Goal: Task Accomplishment & Management: Manage account settings

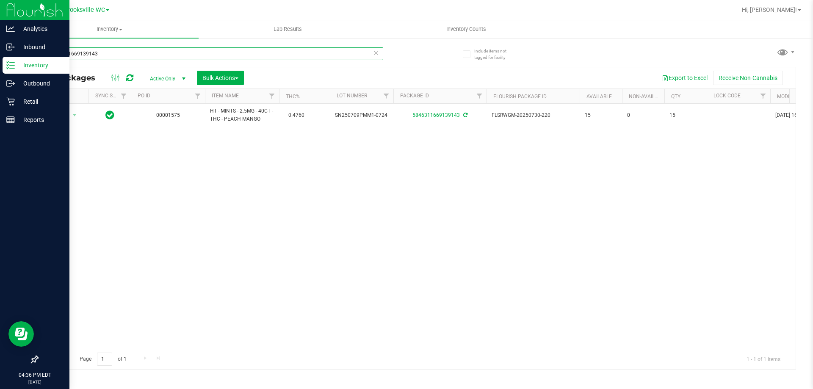
drag, startPoint x: 75, startPoint y: 55, endPoint x: 0, endPoint y: 58, distance: 74.6
click at [0, 58] on div "Analytics Inbound Inventory Outbound Retail Reports 04:36 PM EDT 09/21/2025 09/…" at bounding box center [406, 194] width 813 height 389
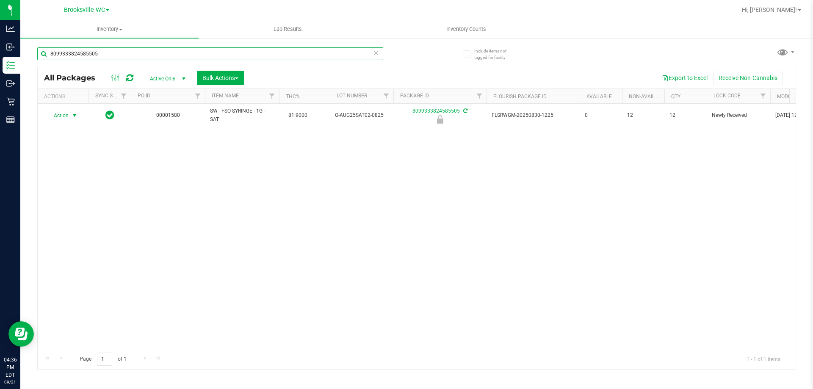
type input "8099333824585505"
click at [57, 117] on span "Action" at bounding box center [57, 116] width 23 height 12
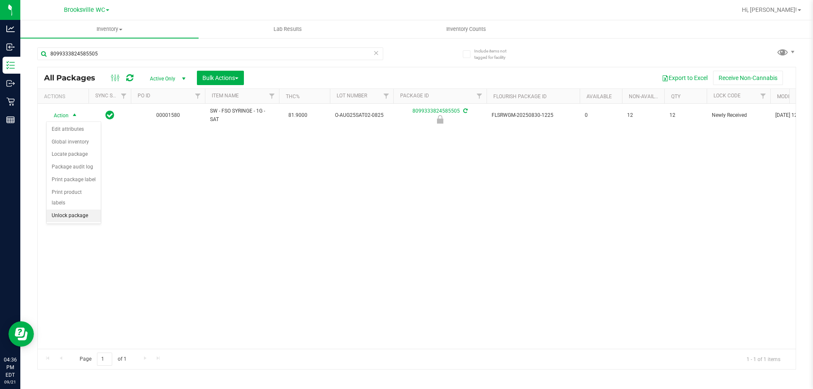
click at [60, 210] on li "Unlock package" at bounding box center [74, 216] width 54 height 13
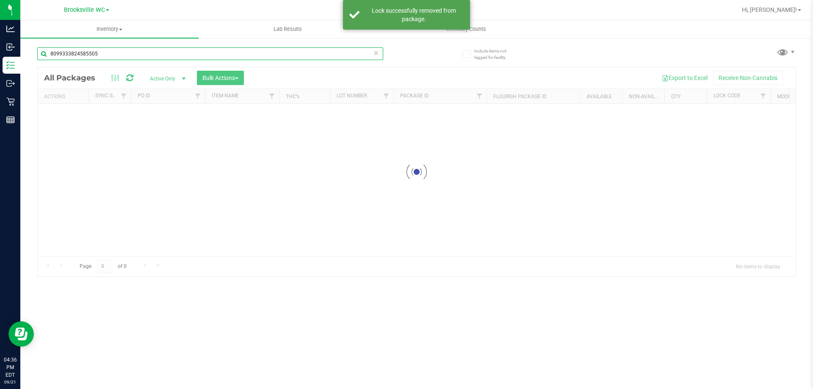
click at [20, 67] on div "Inventory All packages All inventory Waste log Create inventory Lab Results Inv…" at bounding box center [416, 204] width 793 height 369
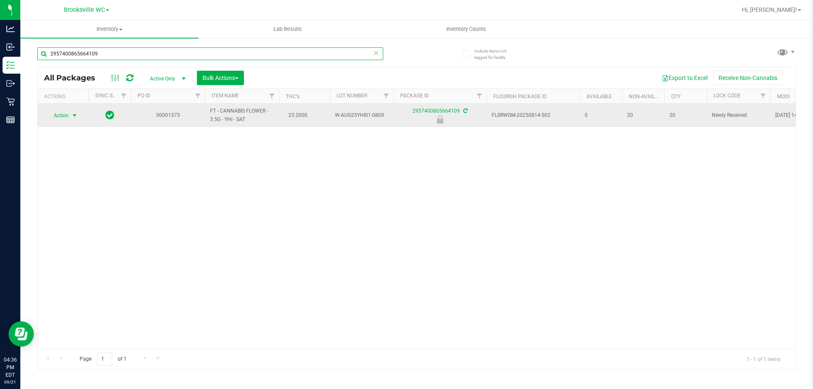
type input "2957400865664109"
click at [58, 115] on span "Action" at bounding box center [57, 116] width 23 height 12
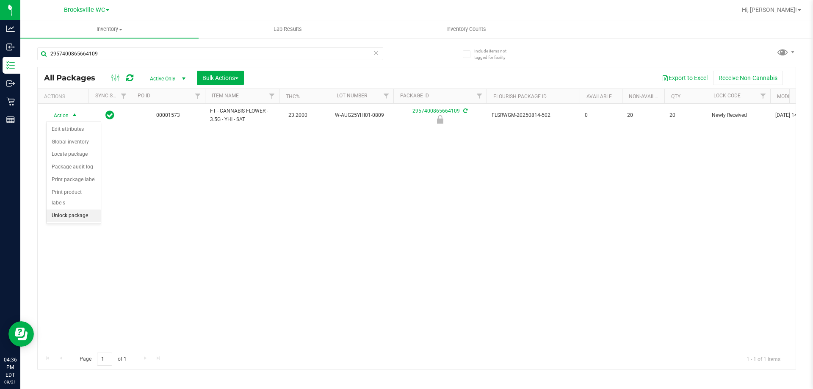
click at [74, 210] on li "Unlock package" at bounding box center [74, 216] width 54 height 13
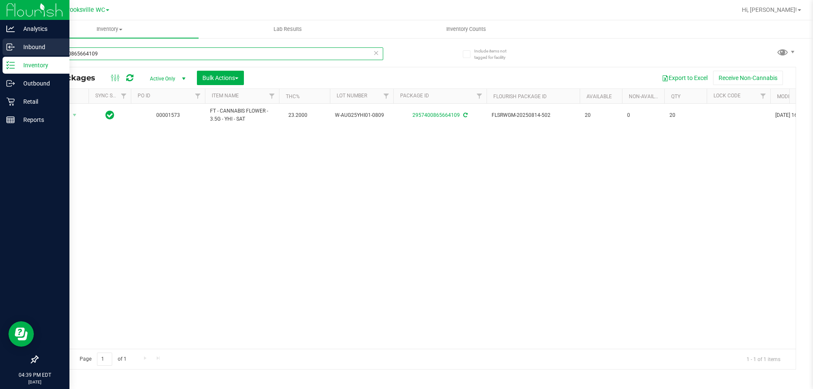
drag, startPoint x: 125, startPoint y: 53, endPoint x: 0, endPoint y: 50, distance: 124.6
click at [0, 50] on div "Analytics Inbound Inventory Outbound Retail Reports 04:39 PM EDT 09/21/2025 09/…" at bounding box center [406, 194] width 813 height 389
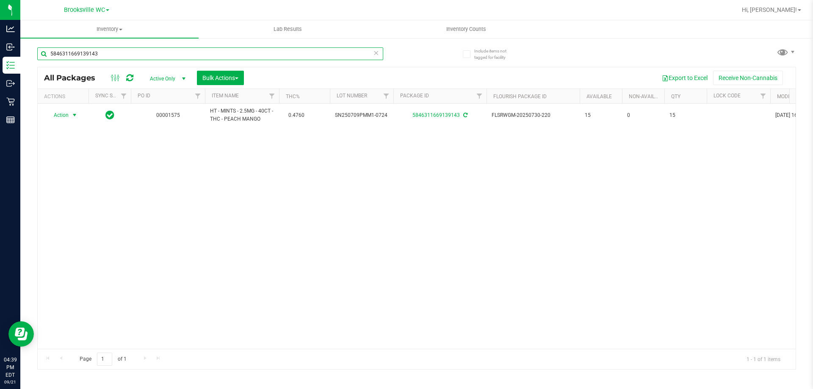
type input "5846311669139143"
click at [65, 116] on span "Action" at bounding box center [57, 115] width 23 height 12
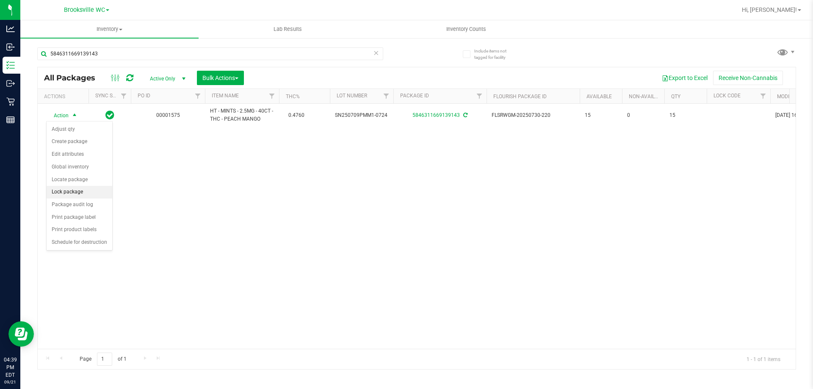
click at [81, 191] on li "Lock package" at bounding box center [80, 192] width 66 height 13
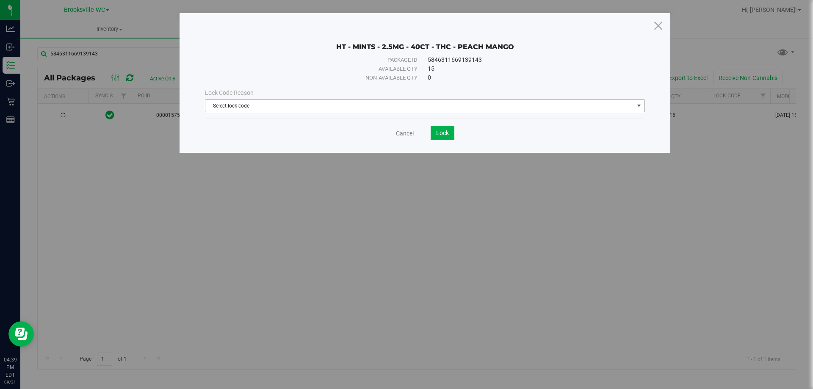
click at [437, 108] on span "Select lock code" at bounding box center [419, 106] width 429 height 12
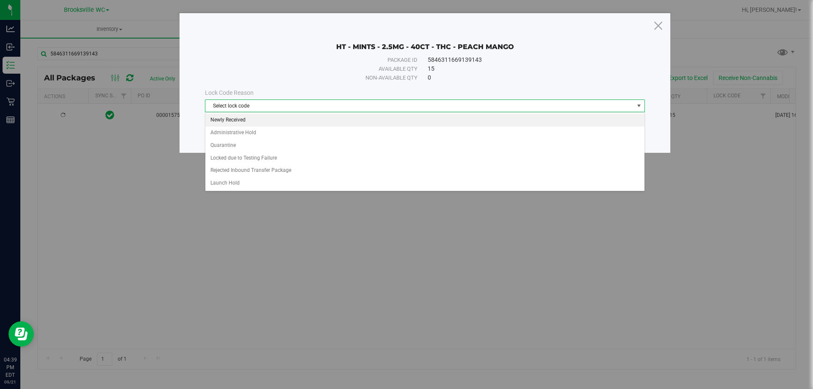
click at [398, 121] on li "Newly Received" at bounding box center [424, 120] width 439 height 13
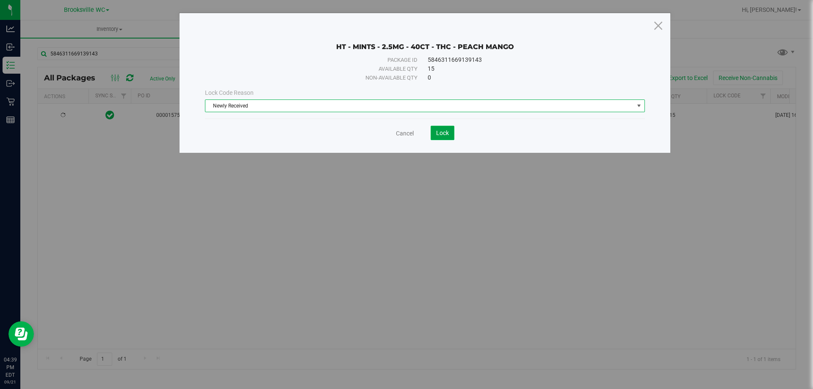
click at [447, 134] on span "Lock" at bounding box center [442, 133] width 13 height 7
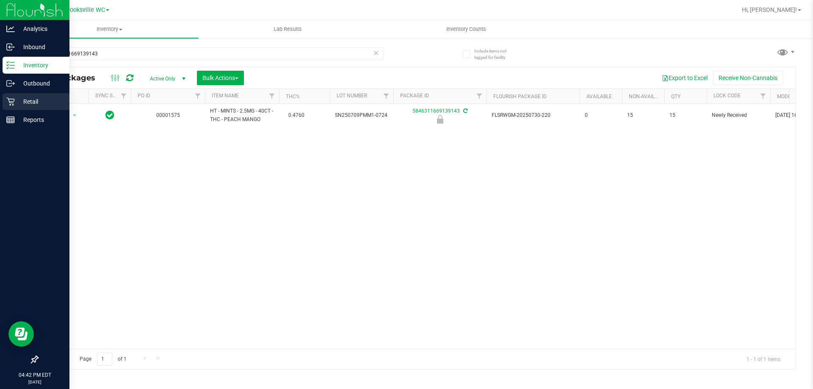
click at [49, 97] on p "Retail" at bounding box center [40, 102] width 51 height 10
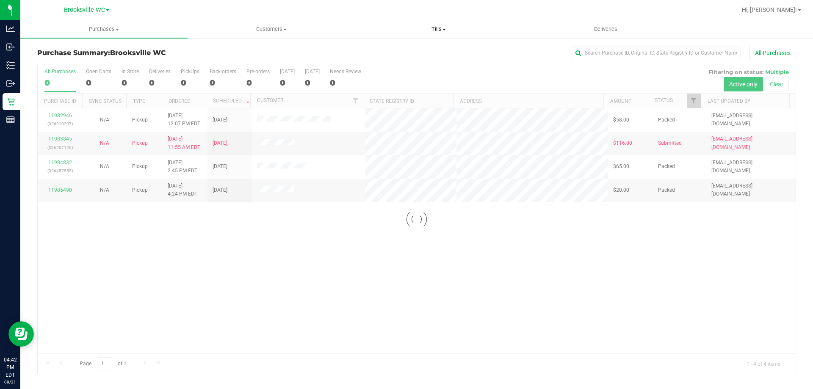
click at [428, 25] on uib-tab-heading "Tills Manage tills Reconcile e-payments" at bounding box center [438, 29] width 166 height 17
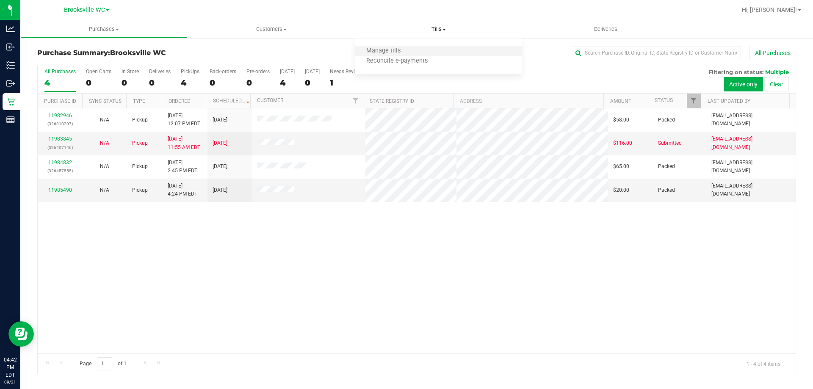
click at [420, 51] on li "Manage tills" at bounding box center [438, 51] width 167 height 10
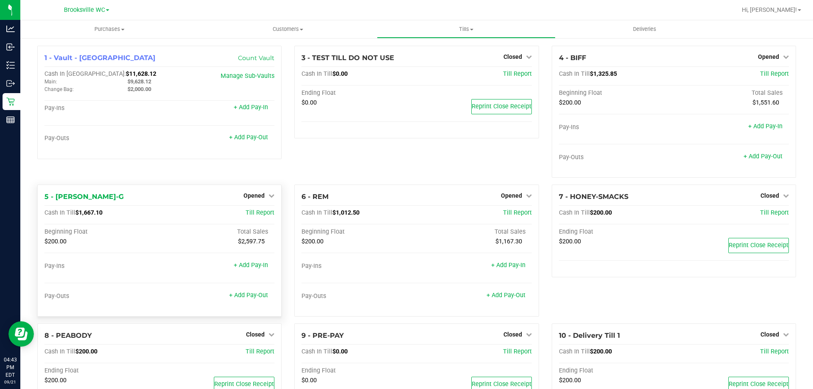
click at [262, 192] on div "Opened" at bounding box center [259, 196] width 31 height 10
click at [247, 195] on span "Opened" at bounding box center [254, 195] width 21 height 7
click at [258, 209] on div "Close Till" at bounding box center [255, 213] width 63 height 11
click at [258, 210] on link "Close Till" at bounding box center [255, 213] width 23 height 7
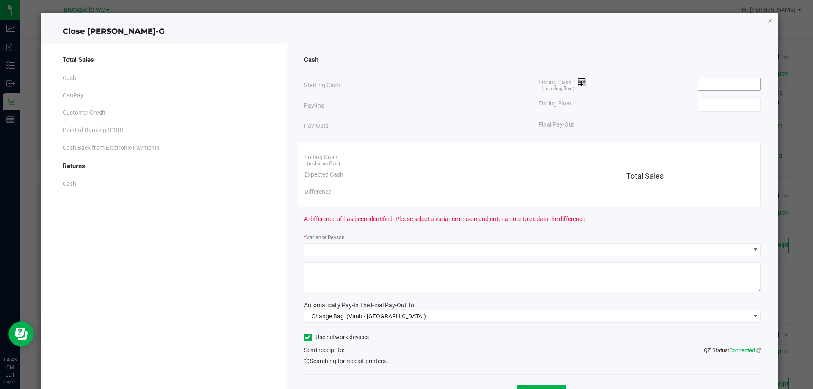
click at [717, 83] on input at bounding box center [730, 84] width 62 height 12
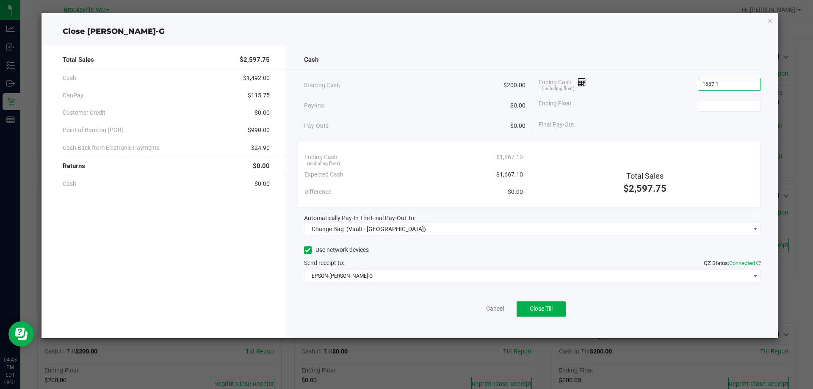
type input "$1,667.10"
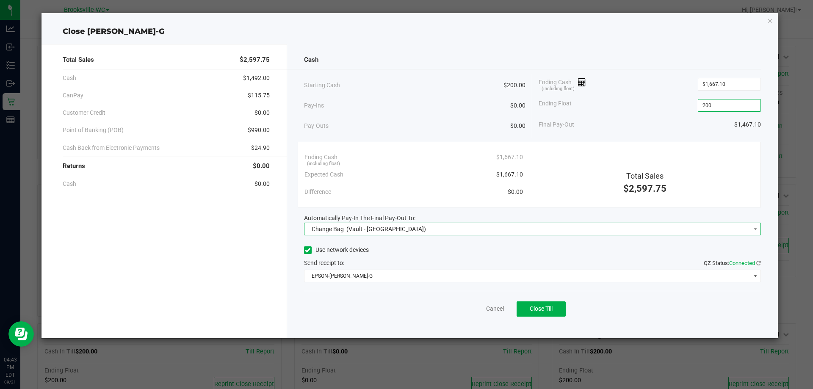
type input "$200.00"
click at [540, 235] on span "Change Bag (Vault - Brooksville)" at bounding box center [528, 229] width 446 height 12
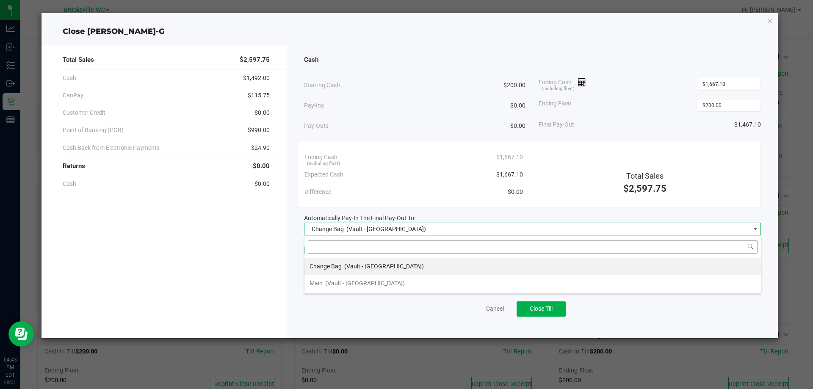
scroll to position [13, 457]
click at [470, 281] on li "Main (Vault - Brooksville)" at bounding box center [533, 283] width 457 height 17
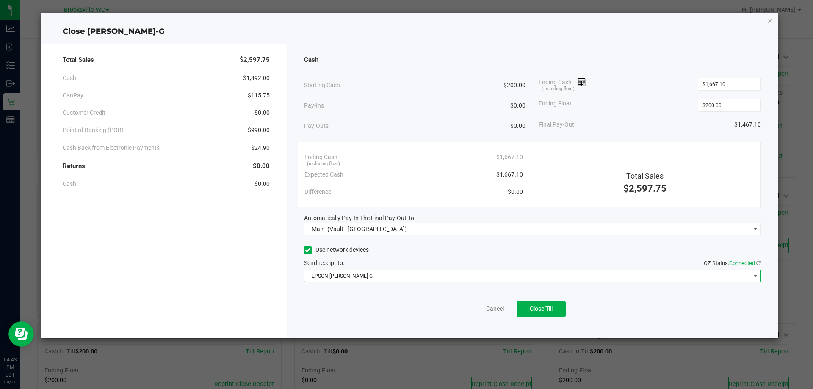
click at [482, 276] on span "EPSON-BECKY-G" at bounding box center [528, 276] width 446 height 12
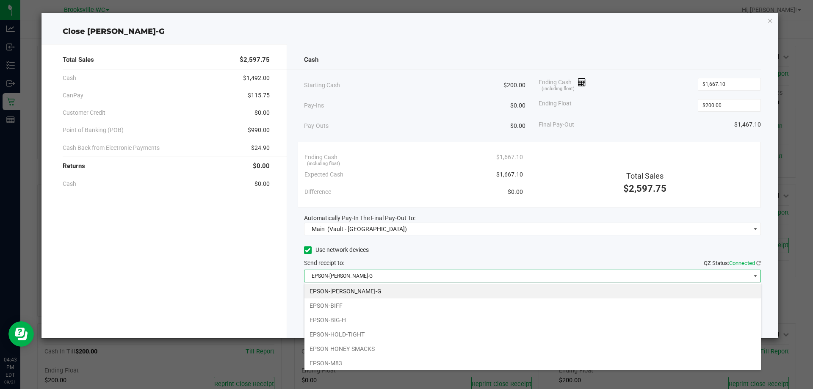
scroll to position [74, 0]
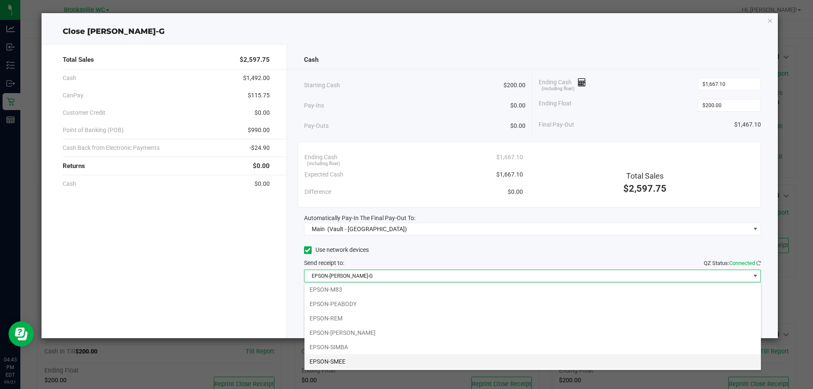
click at [346, 365] on li "EPSON-SMEE" at bounding box center [533, 362] width 457 height 14
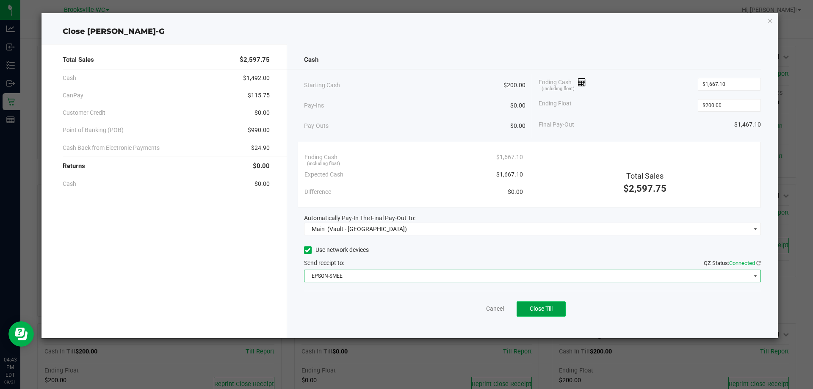
click at [535, 304] on button "Close Till" at bounding box center [541, 309] width 49 height 15
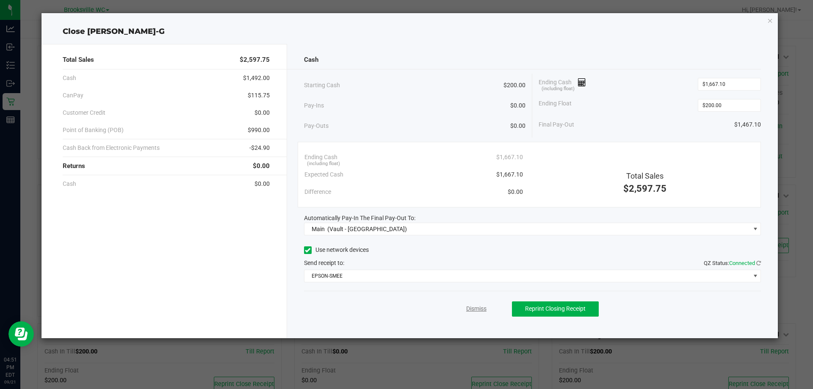
click at [474, 312] on link "Dismiss" at bounding box center [476, 309] width 20 height 9
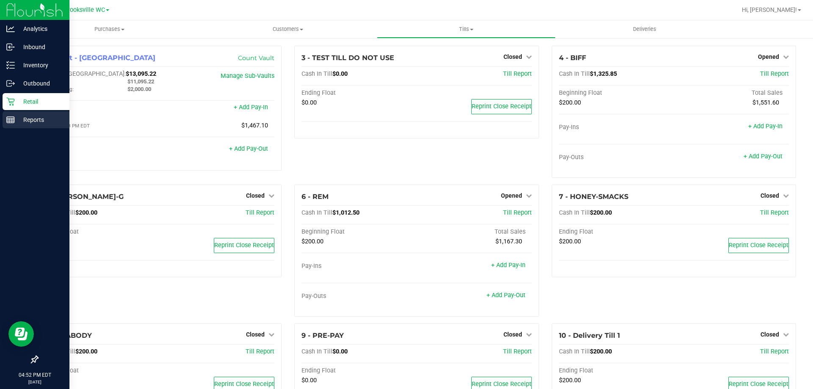
click at [17, 114] on div "Reports" at bounding box center [36, 119] width 67 height 17
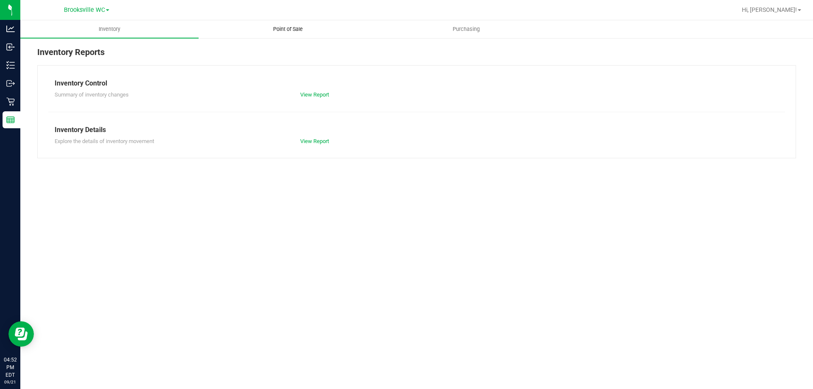
click at [291, 28] on span "Point of Sale" at bounding box center [288, 29] width 53 height 8
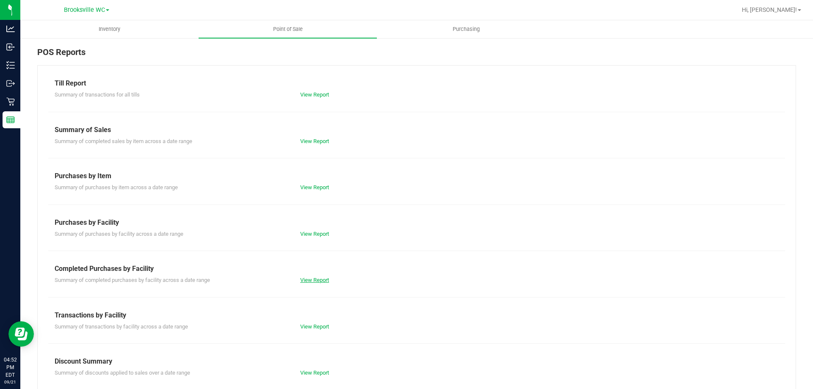
click at [318, 282] on link "View Report" at bounding box center [314, 280] width 29 height 6
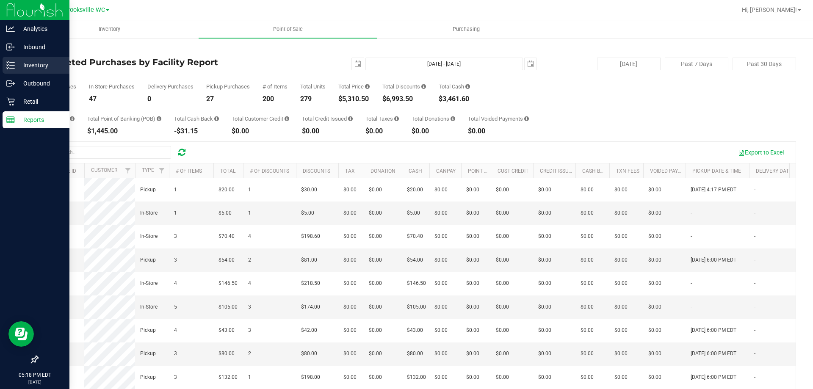
click at [31, 65] on p "Inventory" at bounding box center [40, 65] width 51 height 10
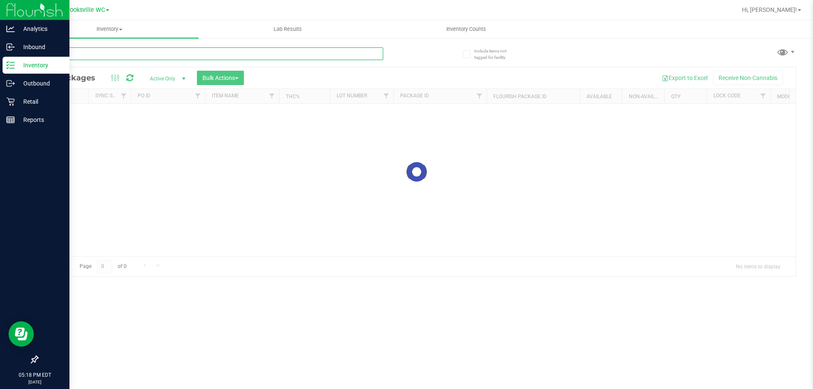
click at [158, 51] on input "text" at bounding box center [210, 53] width 346 height 13
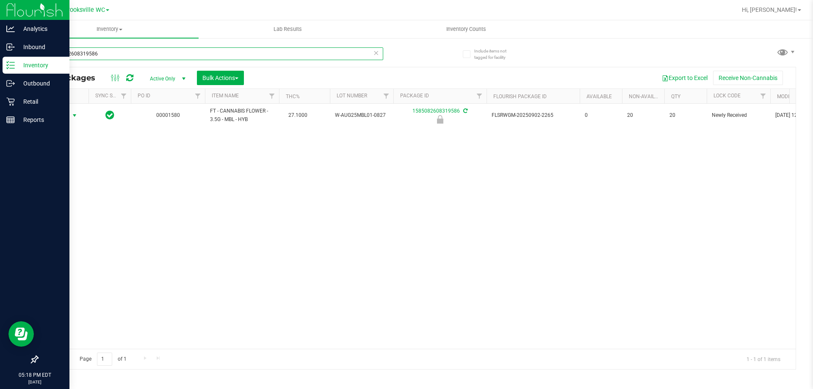
type input "1585082608319586"
click at [64, 118] on span "Action" at bounding box center [57, 116] width 23 height 12
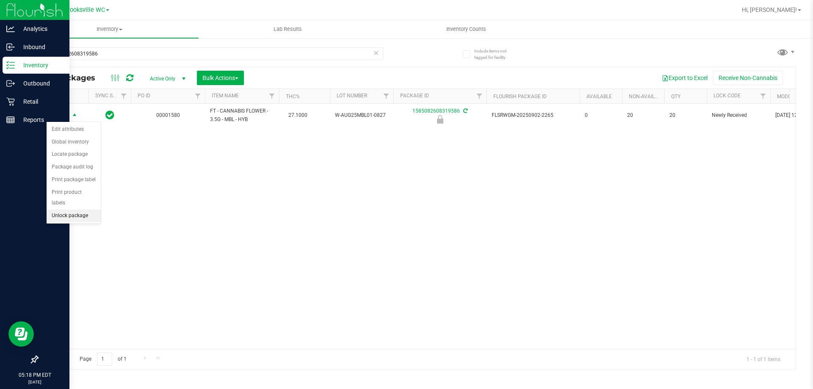
click at [67, 210] on li "Unlock package" at bounding box center [74, 216] width 54 height 13
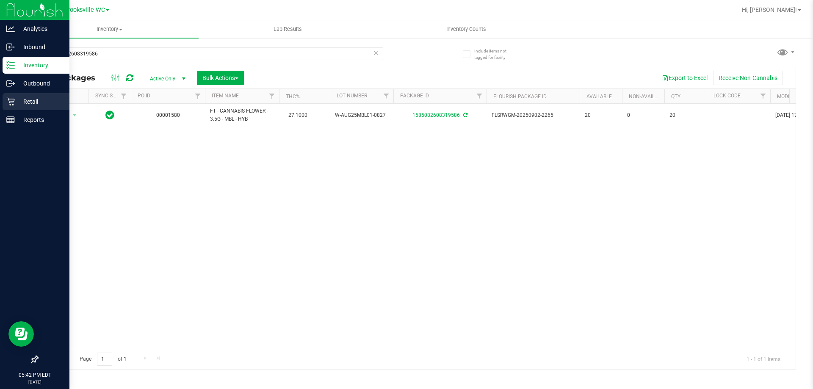
click at [34, 99] on p "Retail" at bounding box center [40, 102] width 51 height 10
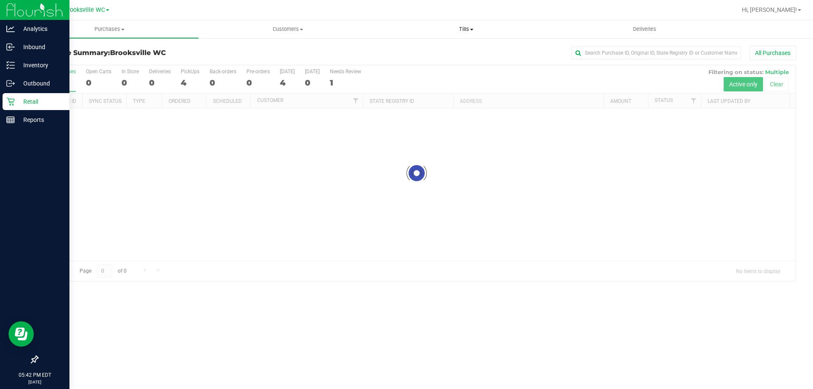
click at [463, 27] on span "Tills" at bounding box center [466, 29] width 178 height 8
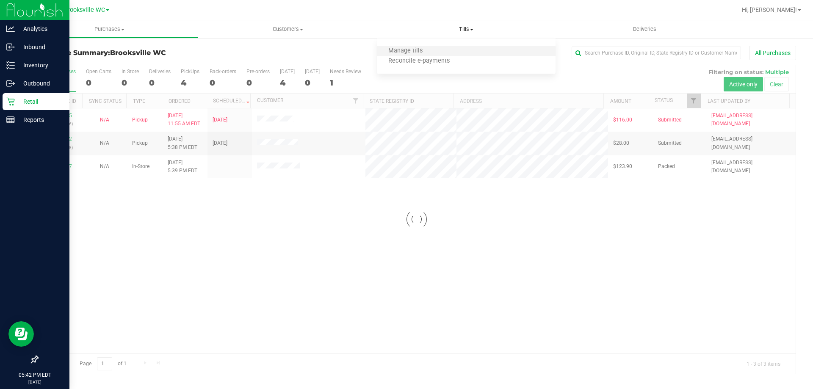
click at [445, 50] on li "Manage tills" at bounding box center [466, 51] width 178 height 10
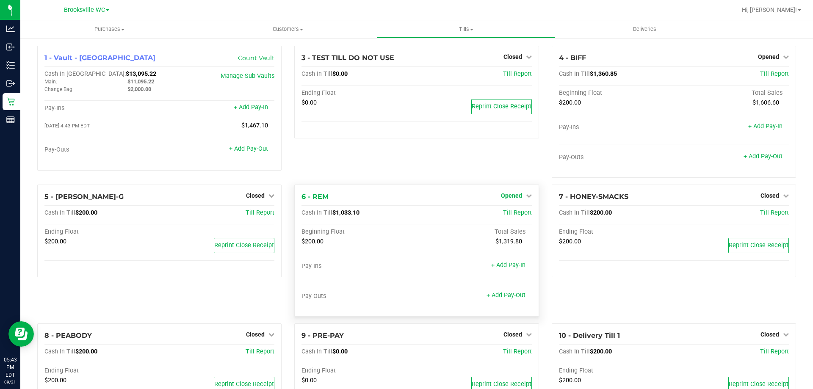
click at [512, 198] on span "Opened" at bounding box center [511, 195] width 21 height 7
click at [507, 217] on div "Close Till" at bounding box center [512, 213] width 63 height 11
click at [512, 213] on link "Close Till" at bounding box center [512, 213] width 23 height 7
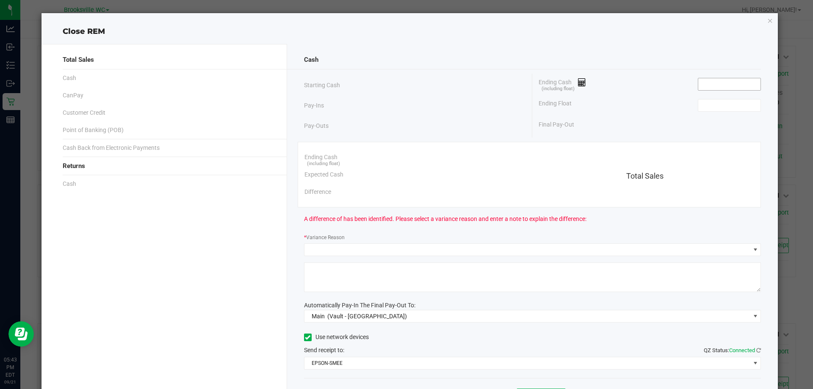
click at [723, 83] on input at bounding box center [730, 84] width 62 height 12
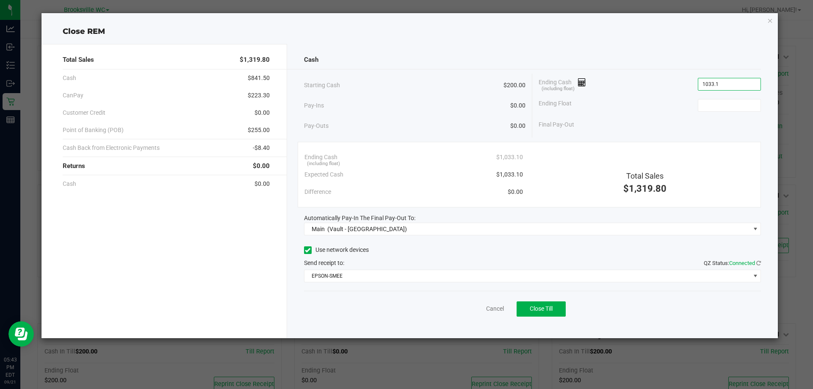
type input "$1,033.10"
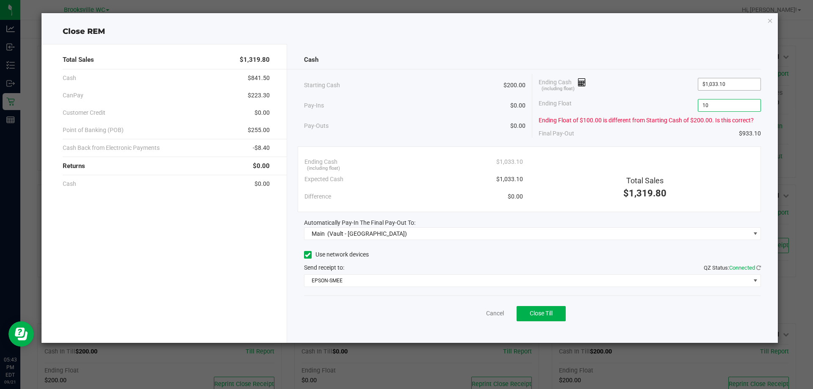
type input "1"
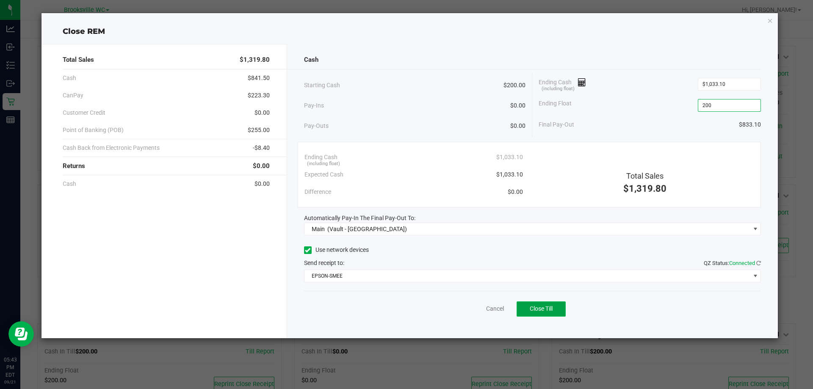
type input "$200.00"
click at [536, 308] on span "Close Till" at bounding box center [541, 308] width 23 height 7
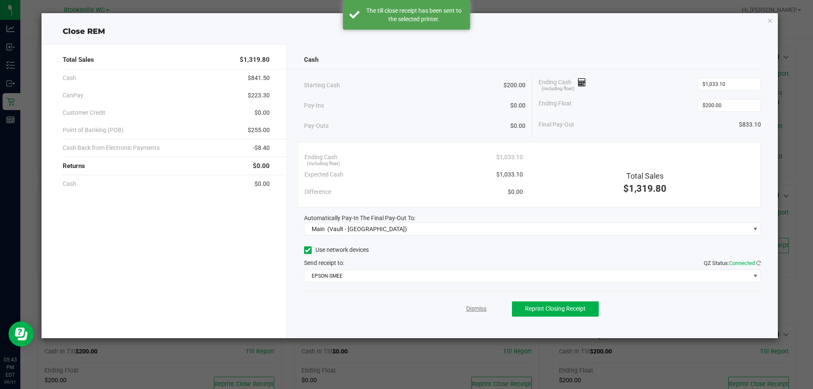
click at [473, 307] on link "Dismiss" at bounding box center [476, 309] width 20 height 9
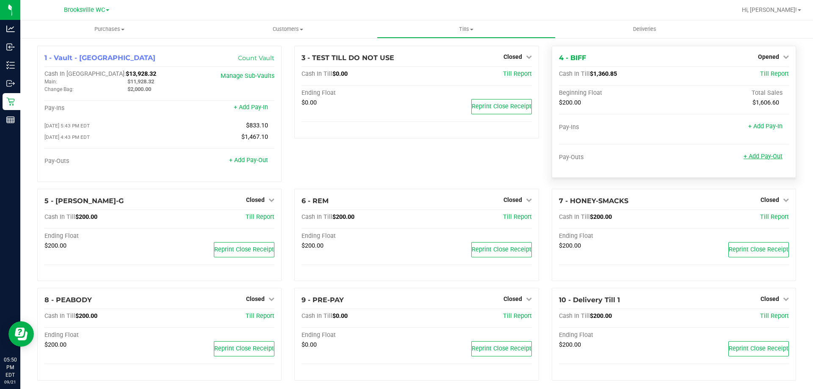
click at [755, 158] on link "+ Add Pay-Out" at bounding box center [763, 156] width 39 height 7
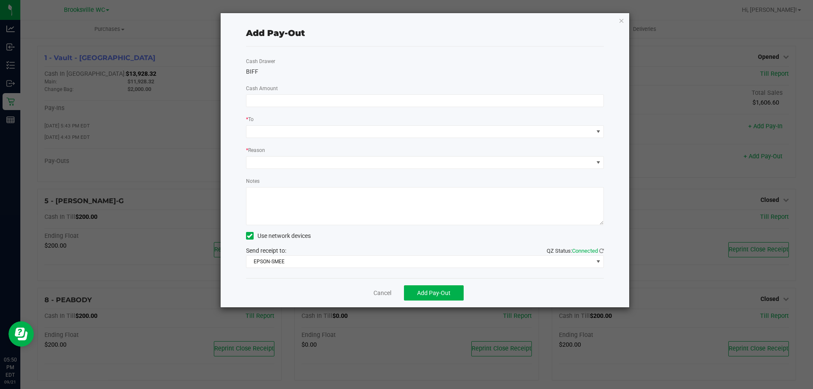
click at [451, 110] on div "Cash Drawer [PERSON_NAME] Amount * To * Reason Notes Use network devices Send r…" at bounding box center [425, 163] width 358 height 232
click at [453, 103] on input at bounding box center [426, 101] width 358 height 12
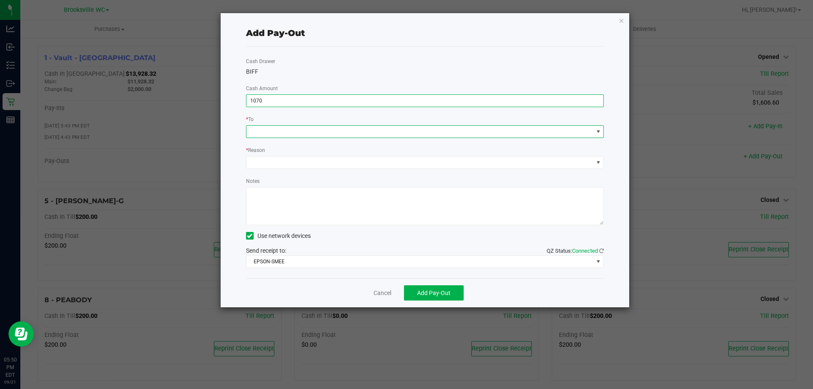
type input "$1,070.00"
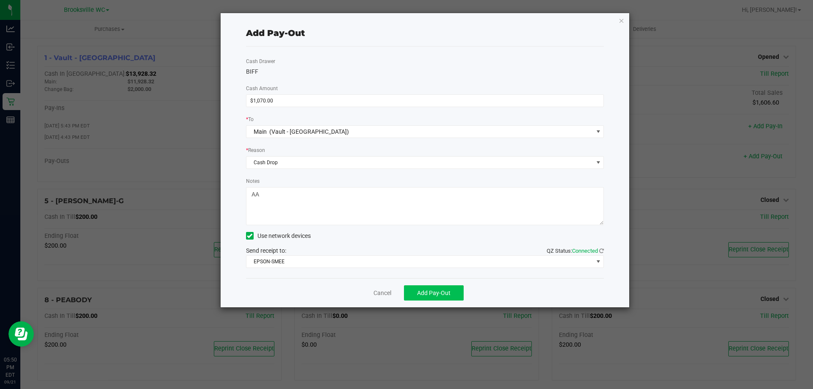
type textarea "AA"
click at [450, 293] on span "Add Pay-Out" at bounding box center [433, 293] width 33 height 7
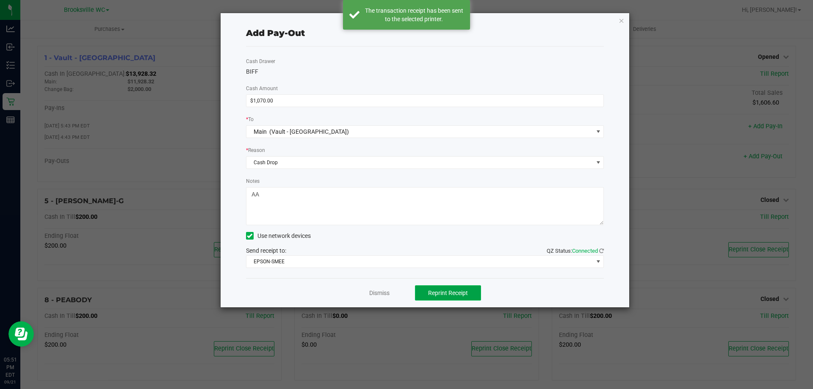
click at [445, 291] on span "Reprint Receipt" at bounding box center [448, 293] width 40 height 7
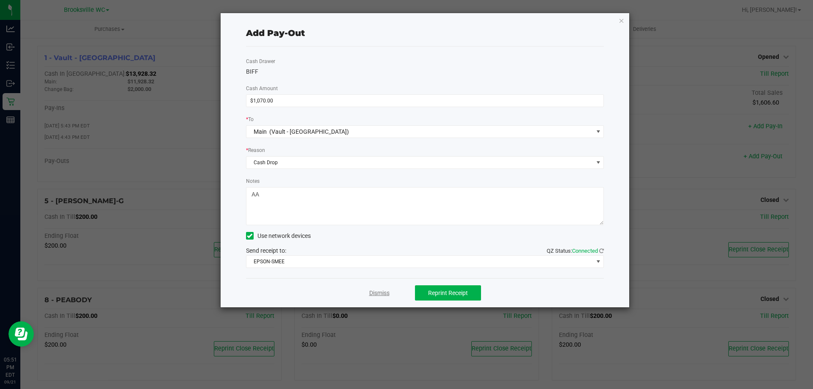
click at [377, 296] on link "Dismiss" at bounding box center [379, 293] width 20 height 9
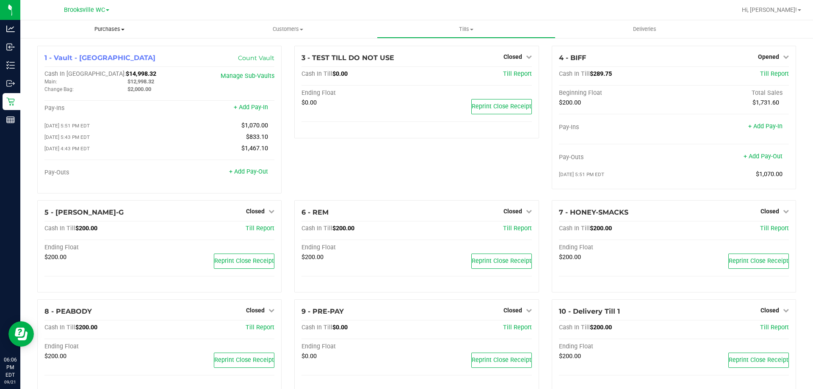
click at [114, 26] on span "Purchases" at bounding box center [109, 29] width 178 height 8
click at [92, 62] on li "Fulfillment" at bounding box center [109, 61] width 178 height 10
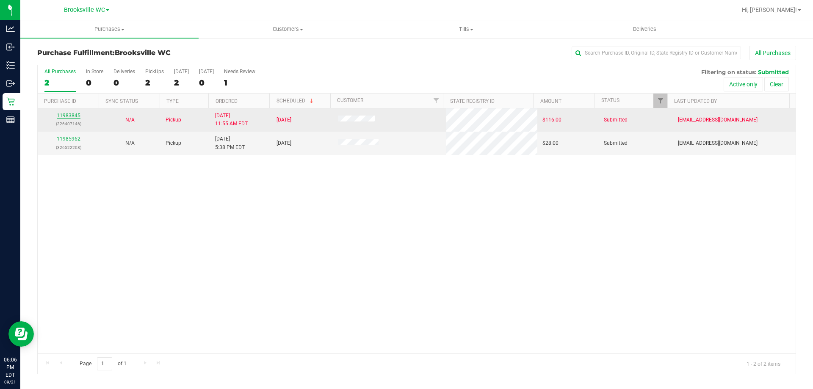
click at [75, 113] on link "11983845" at bounding box center [69, 116] width 24 height 6
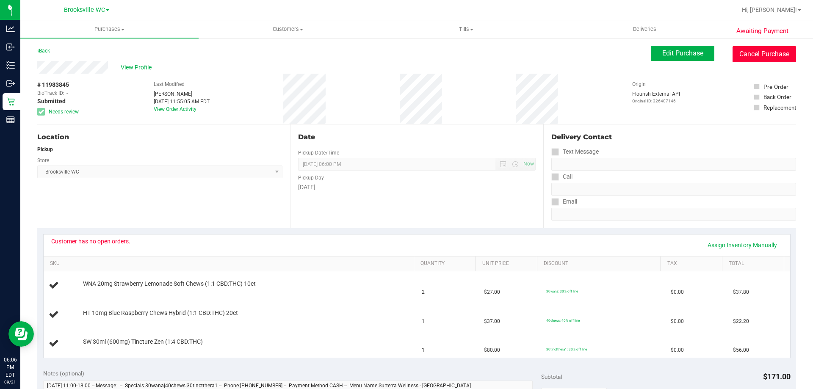
click at [771, 57] on button "Cancel Purchase" at bounding box center [765, 54] width 64 height 16
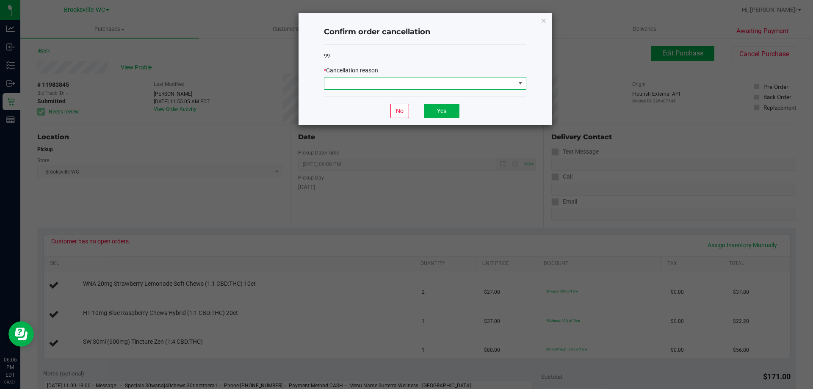
click at [490, 85] on span at bounding box center [420, 84] width 191 height 12
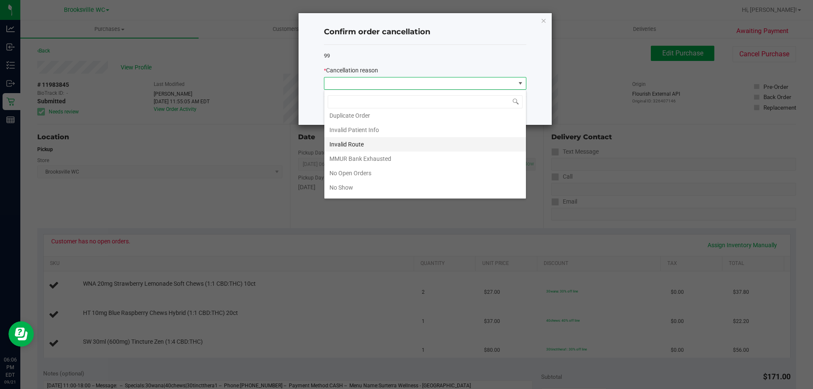
scroll to position [74, 0]
click at [366, 150] on li "No Show" at bounding box center [426, 147] width 202 height 14
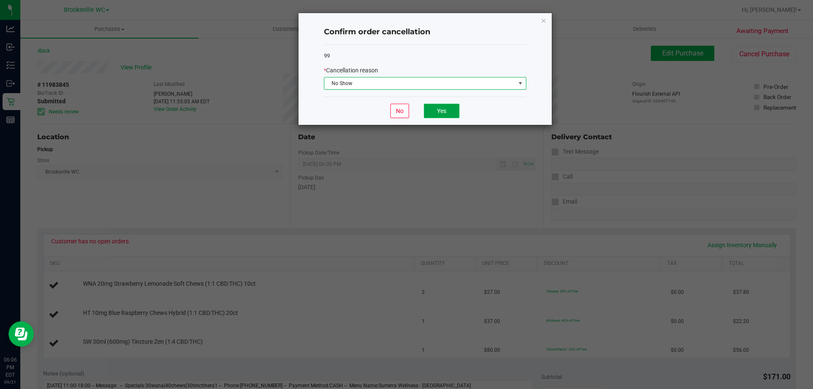
click at [449, 110] on button "Yes" at bounding box center [442, 111] width 36 height 14
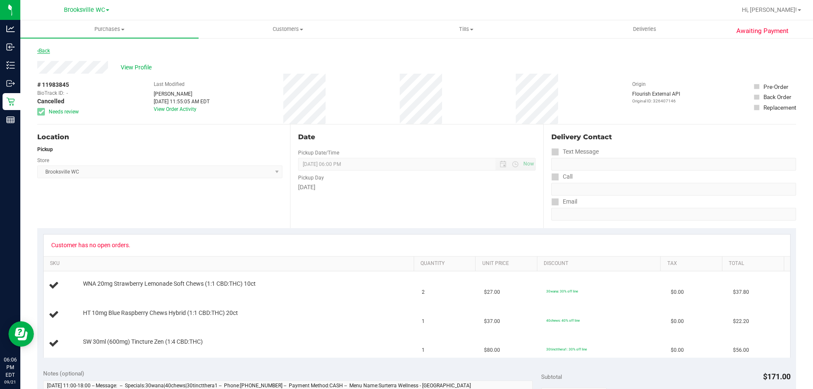
click at [46, 49] on link "Back" at bounding box center [43, 51] width 13 height 6
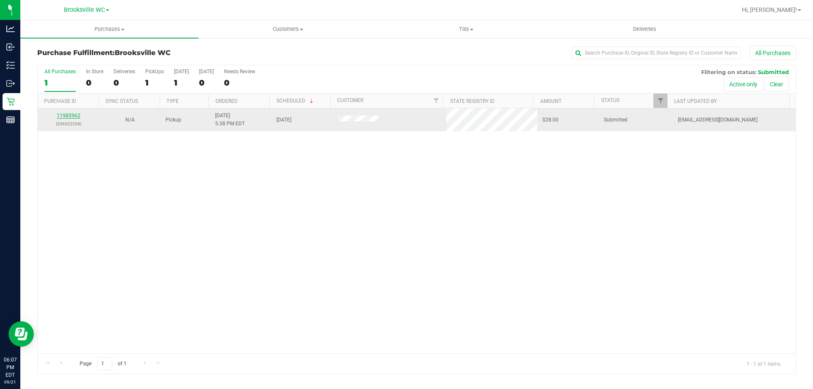
click at [76, 114] on link "11985962" at bounding box center [69, 116] width 24 height 6
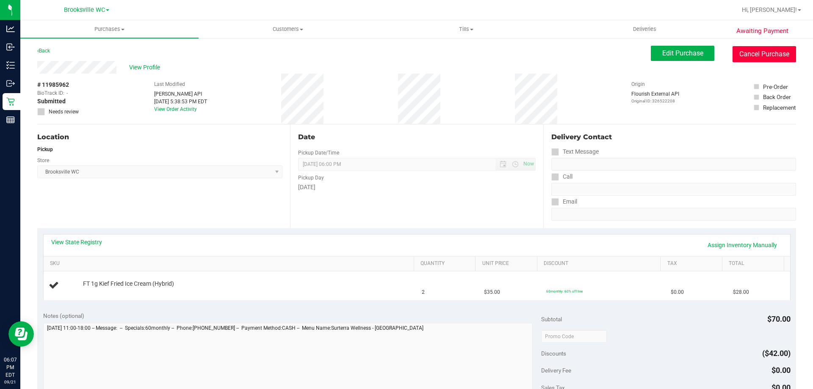
click at [751, 58] on button "Cancel Purchase" at bounding box center [765, 54] width 64 height 16
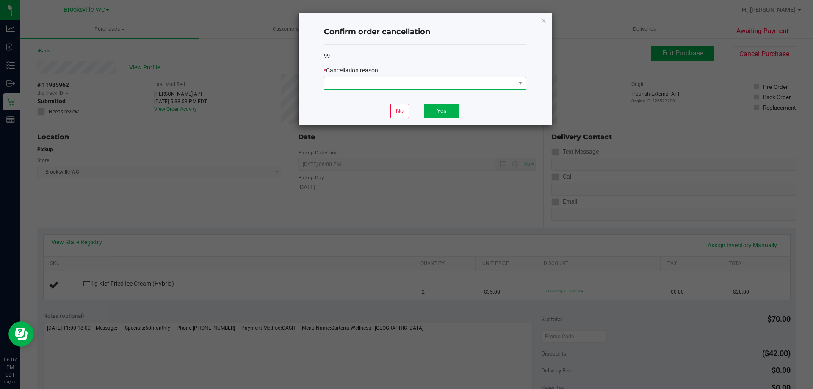
click at [444, 87] on span at bounding box center [420, 84] width 191 height 12
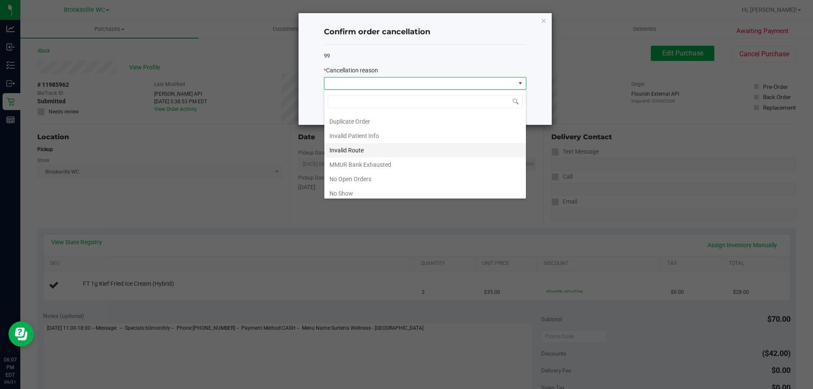
scroll to position [42, 0]
click at [358, 175] on li "No Show" at bounding box center [426, 178] width 202 height 14
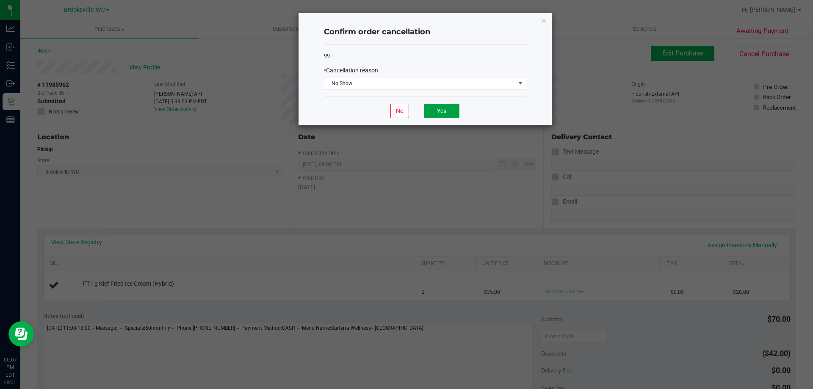
click at [444, 114] on button "Yes" at bounding box center [442, 111] width 36 height 14
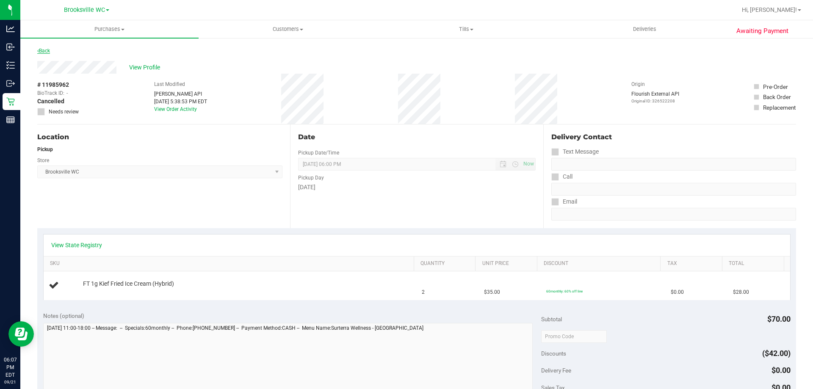
click at [46, 53] on link "Back" at bounding box center [43, 51] width 13 height 6
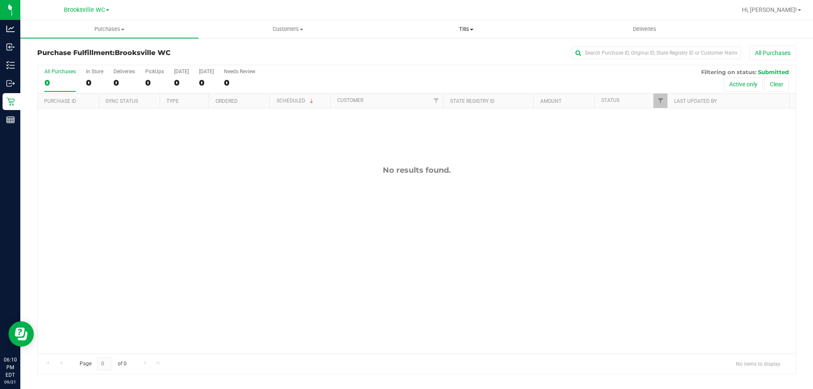
click at [467, 27] on span "Tills" at bounding box center [466, 29] width 178 height 8
click at [441, 53] on li "Manage tills" at bounding box center [466, 51] width 178 height 10
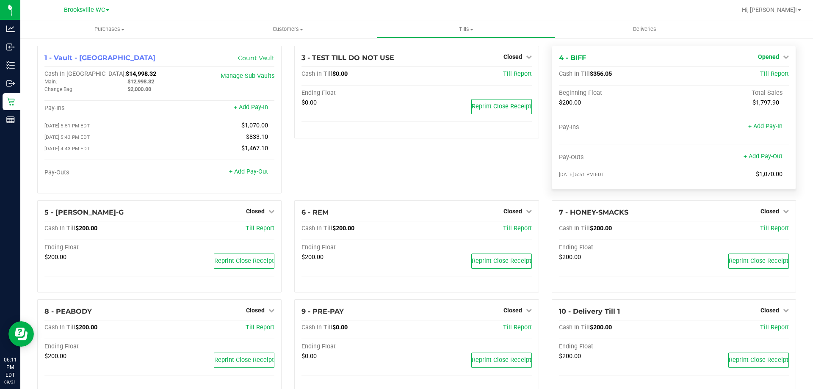
click at [760, 55] on span "Opened" at bounding box center [768, 56] width 21 height 7
click at [758, 73] on link "Close Till" at bounding box center [769, 74] width 23 height 7
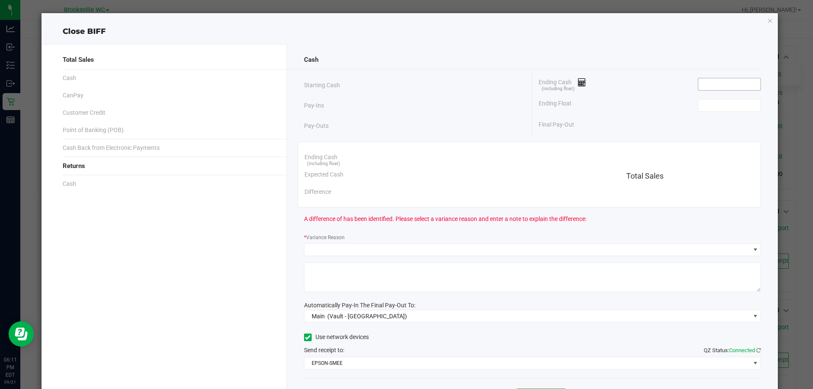
click at [717, 80] on input at bounding box center [730, 84] width 62 height 12
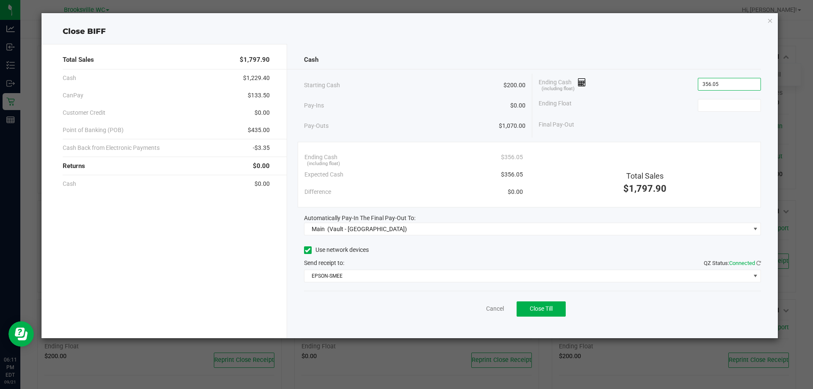
type input "$356.05"
type input "$200.00"
click at [527, 310] on button "Close Till" at bounding box center [541, 309] width 49 height 15
click at [483, 310] on link "Dismiss" at bounding box center [476, 309] width 20 height 9
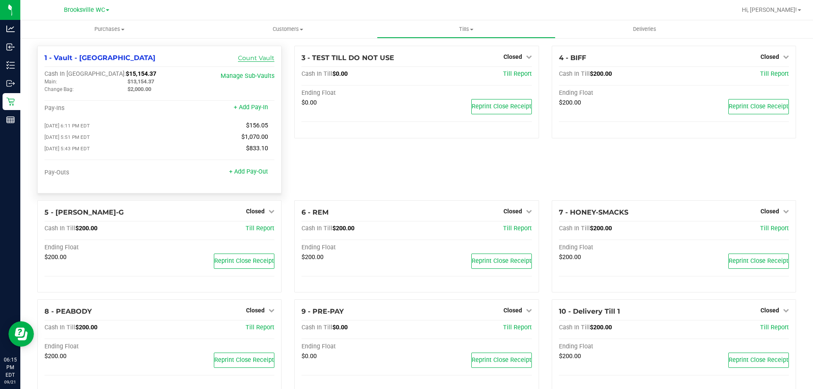
click at [244, 56] on link "Count Vault" at bounding box center [256, 58] width 36 height 8
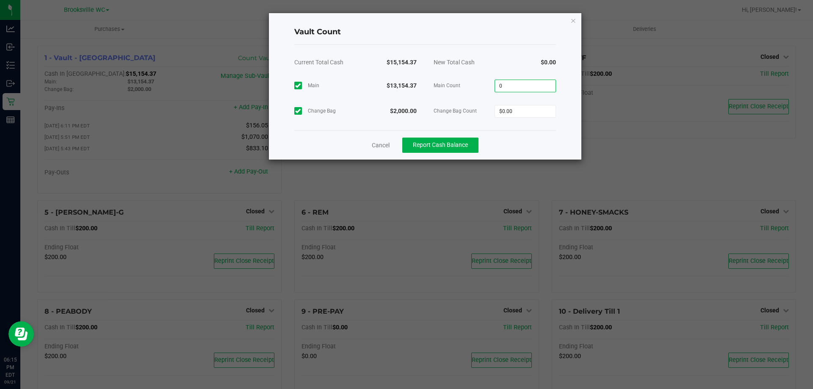
drag, startPoint x: 517, startPoint y: 85, endPoint x: 472, endPoint y: 79, distance: 46.1
click at [517, 86] on input "0" at bounding box center [525, 86] width 61 height 12
type input "$13,154.37"
type input "$2,000.00"
drag, startPoint x: 544, startPoint y: 134, endPoint x: 538, endPoint y: 136, distance: 6.2
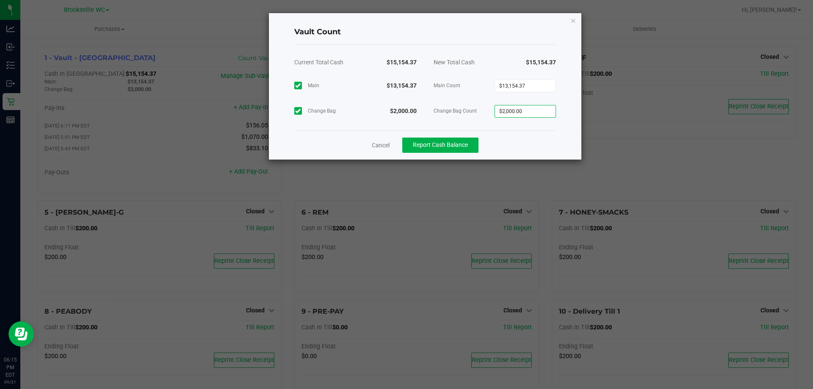
click at [543, 135] on div "Cancel Report Cash Balance" at bounding box center [425, 144] width 262 height 29
click at [453, 138] on button "Report Cash Balance" at bounding box center [440, 145] width 76 height 15
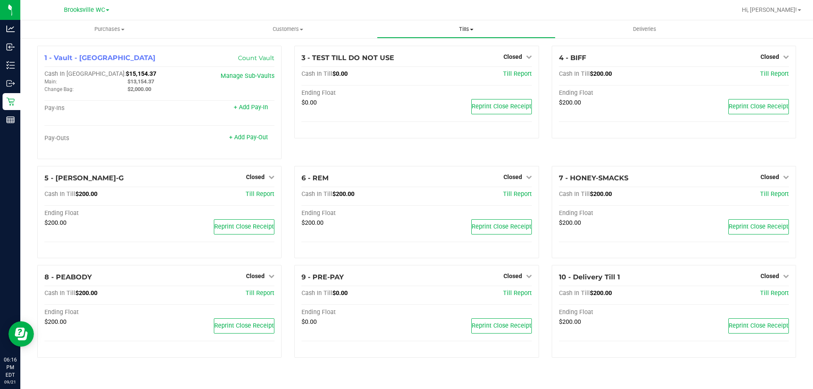
click at [468, 28] on span "Tills" at bounding box center [466, 29] width 178 height 8
click at [455, 50] on li "Manage tills" at bounding box center [466, 51] width 178 height 10
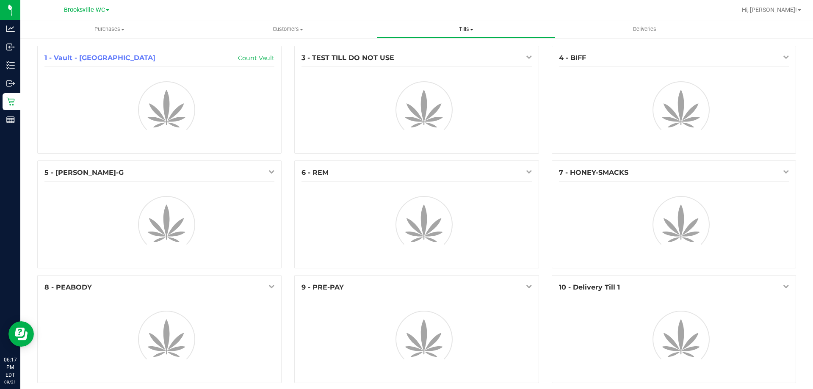
click at [465, 33] on span "Tills" at bounding box center [466, 29] width 178 height 8
click at [448, 61] on span "Reconcile e-payments" at bounding box center [419, 61] width 84 height 7
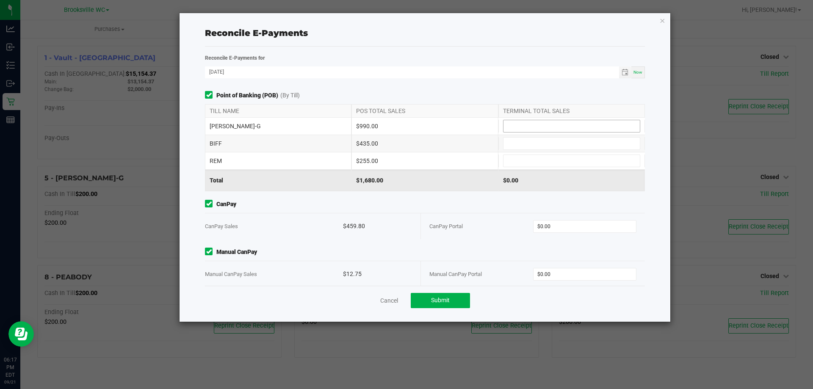
click at [547, 131] on input at bounding box center [572, 126] width 136 height 12
type input "$990.00"
type input "$435.00"
type input "$255.00"
type input "$459.80"
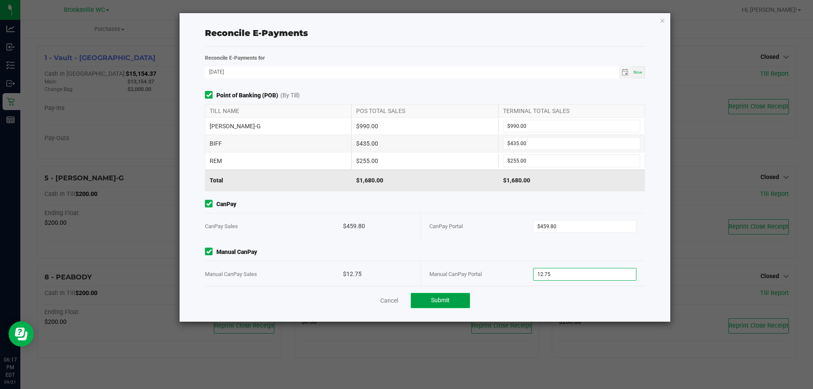
type input "$12.75"
click at [452, 296] on button "Submit" at bounding box center [440, 300] width 59 height 15
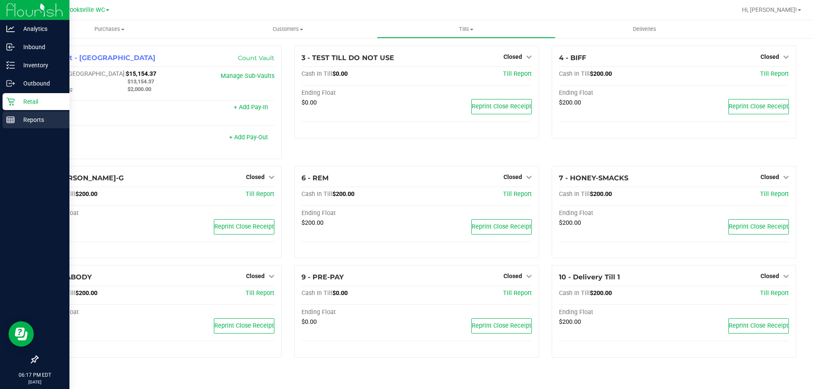
click at [23, 118] on p "Reports" at bounding box center [40, 120] width 51 height 10
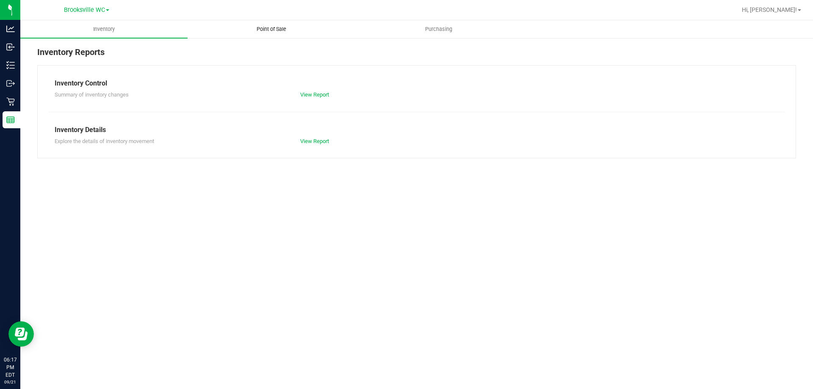
click at [272, 31] on span "Point of Sale" at bounding box center [271, 29] width 53 height 8
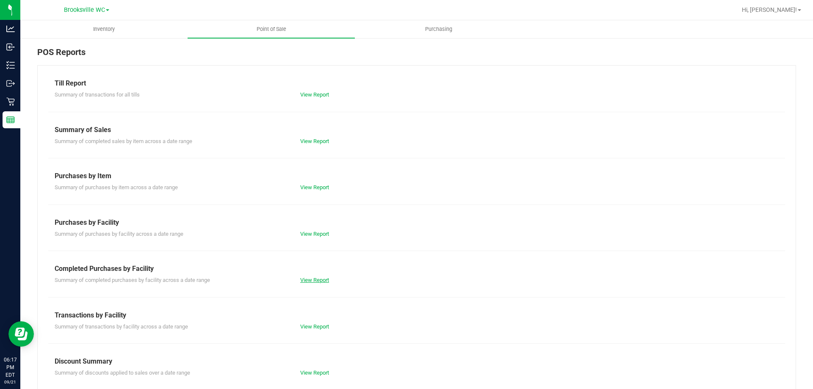
drag, startPoint x: 315, startPoint y: 286, endPoint x: 315, endPoint y: 281, distance: 5.5
click at [315, 286] on div "Till Report Summary of transactions for all tills View Report Summary of Sales …" at bounding box center [416, 251] width 759 height 372
click at [315, 279] on link "View Report" at bounding box center [314, 280] width 29 height 6
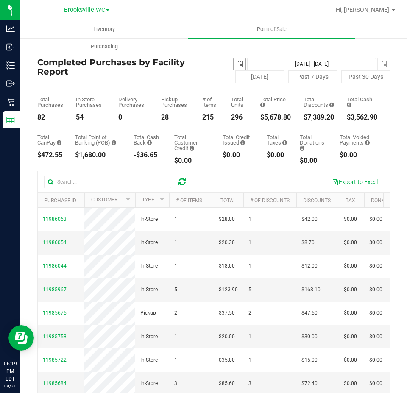
click at [238, 61] on span "select" at bounding box center [239, 64] width 7 height 7
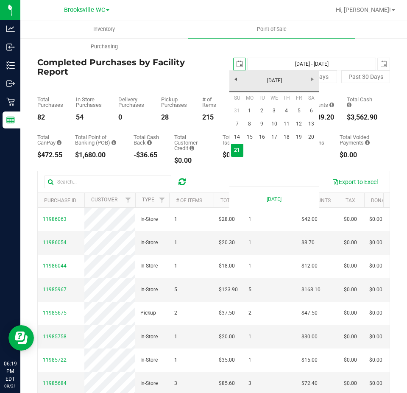
scroll to position [0, 21]
click at [237, 139] on link "14" at bounding box center [237, 136] width 12 height 13
type input "[DATE]"
type input "[DATE] - [DATE]"
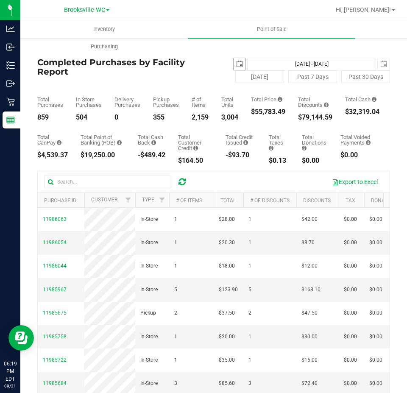
drag, startPoint x: 236, startPoint y: 65, endPoint x: 241, endPoint y: 64, distance: 5.1
click at [238, 64] on span "select" at bounding box center [239, 64] width 7 height 7
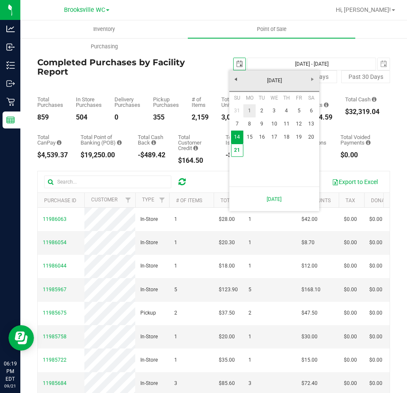
drag, startPoint x: 250, startPoint y: 108, endPoint x: 254, endPoint y: 108, distance: 4.7
click at [251, 108] on link "1" at bounding box center [249, 110] width 12 height 13
type input "[DATE]"
type input "[DATE] - [DATE]"
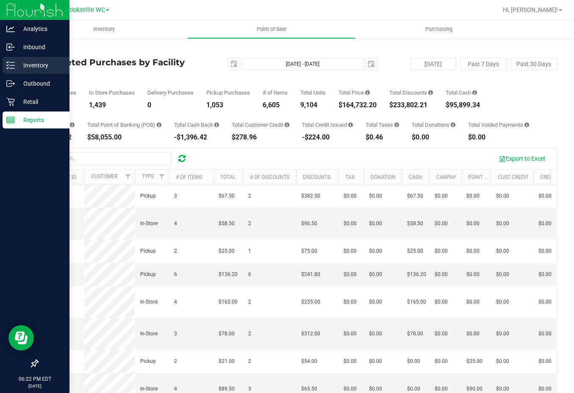
click at [13, 67] on icon at bounding box center [10, 65] width 8 height 8
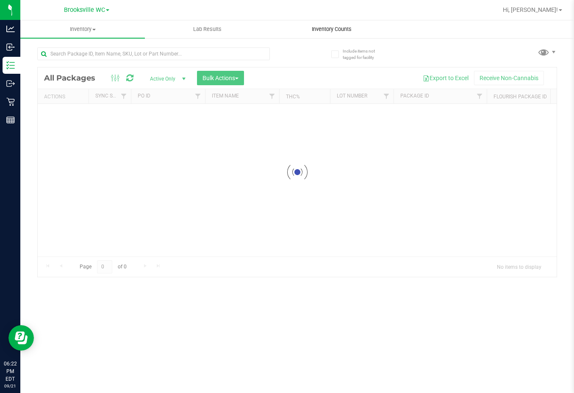
click at [339, 27] on span "Inventory Counts" at bounding box center [331, 29] width 63 height 8
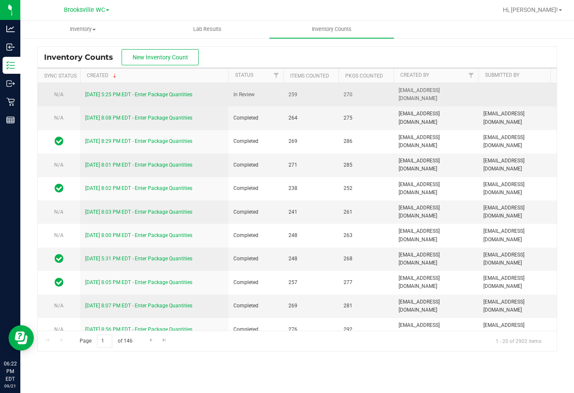
click at [164, 96] on link "[DATE] 5:25 PM EDT - Enter Package Quantities" at bounding box center [138, 95] width 107 height 6
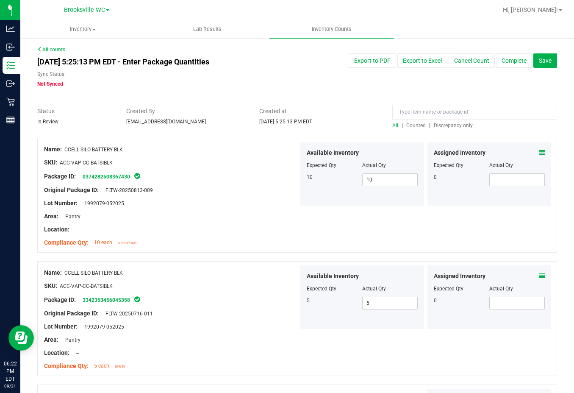
click at [458, 125] on span "Discrepancy only" at bounding box center [453, 125] width 39 height 6
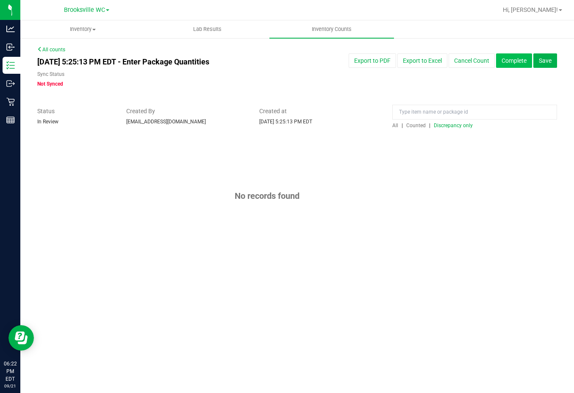
click at [516, 64] on button "Complete" at bounding box center [514, 60] width 36 height 14
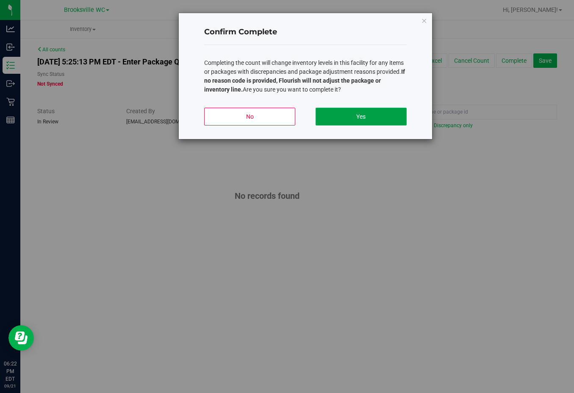
click at [360, 111] on button "Yes" at bounding box center [361, 117] width 91 height 18
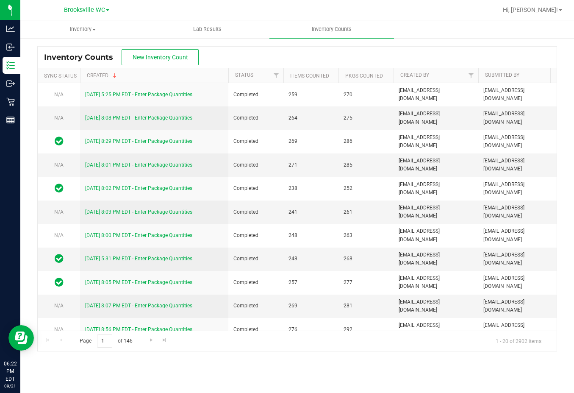
click at [302, 13] on div at bounding box center [325, 10] width 346 height 17
click at [373, 349] on div "Page 1 of 146 1 - 20 of 2902 items" at bounding box center [297, 340] width 519 height 20
